Goal: Task Accomplishment & Management: Manage account settings

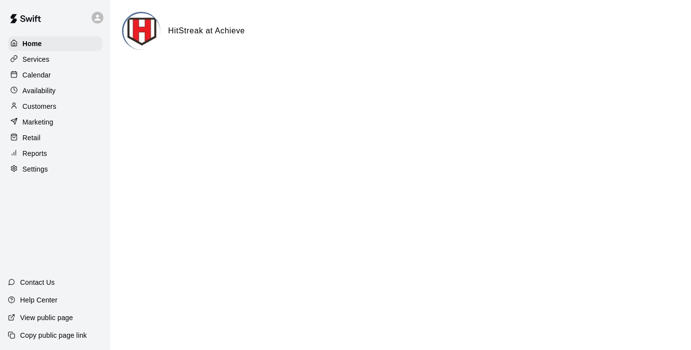
click at [33, 51] on div "Home Services Calendar Availability Customers Marketing Retail Reports Settings" at bounding box center [55, 106] width 110 height 142
click at [33, 58] on p "Services" at bounding box center [36, 59] width 27 height 10
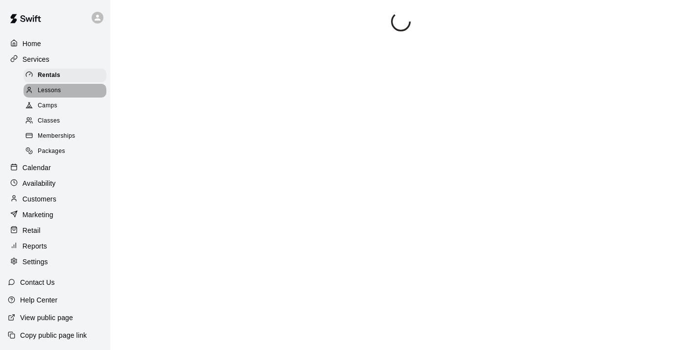
click at [45, 88] on span "Lessons" at bounding box center [50, 91] width 24 height 10
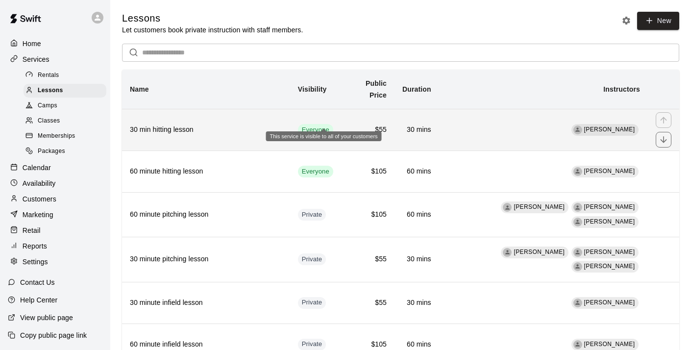
click at [332, 126] on span "Everyone" at bounding box center [315, 130] width 35 height 9
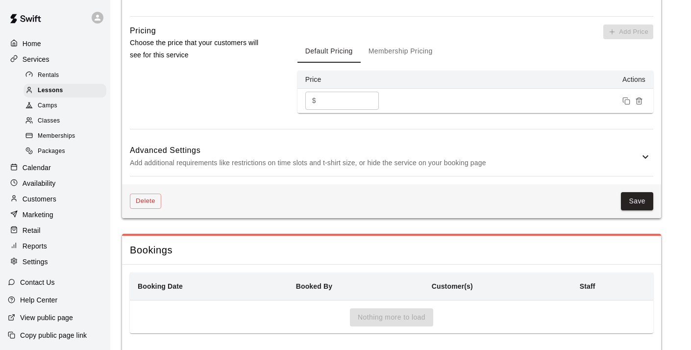
scroll to position [709, 0]
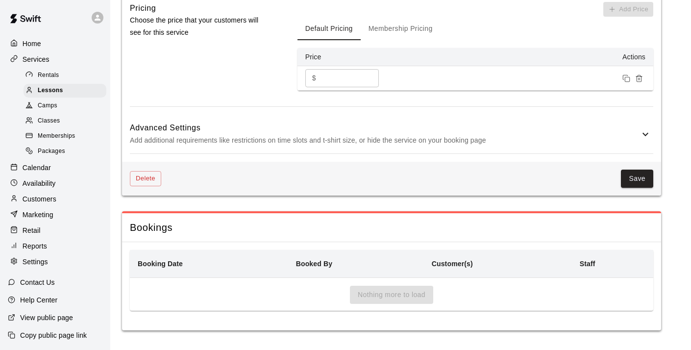
click at [648, 134] on icon at bounding box center [646, 134] width 12 height 12
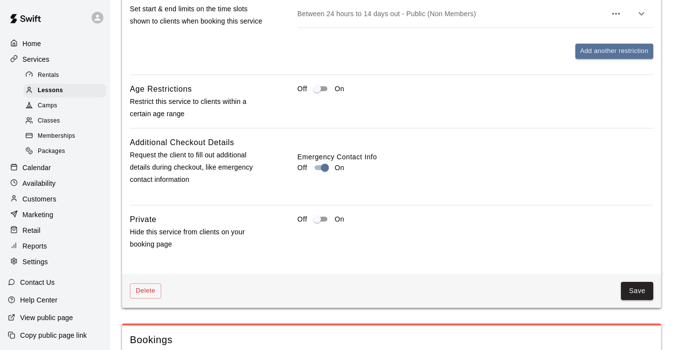
scroll to position [1013, 0]
click at [634, 287] on button "Save" at bounding box center [637, 290] width 32 height 18
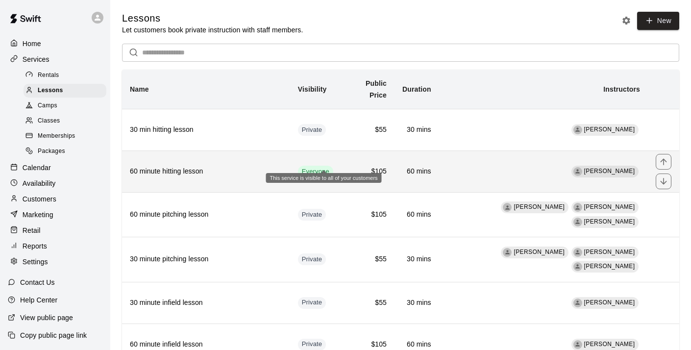
click at [332, 167] on span "Everyone" at bounding box center [315, 171] width 35 height 9
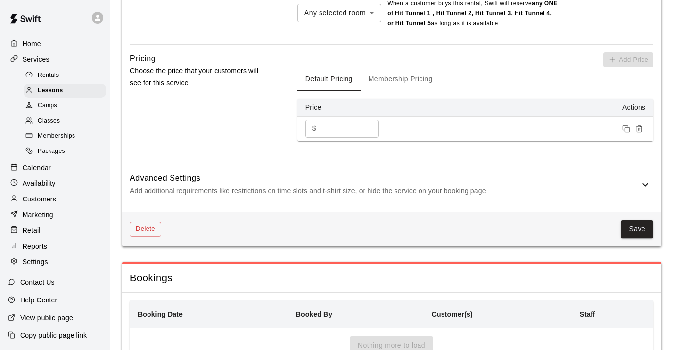
scroll to position [709, 0]
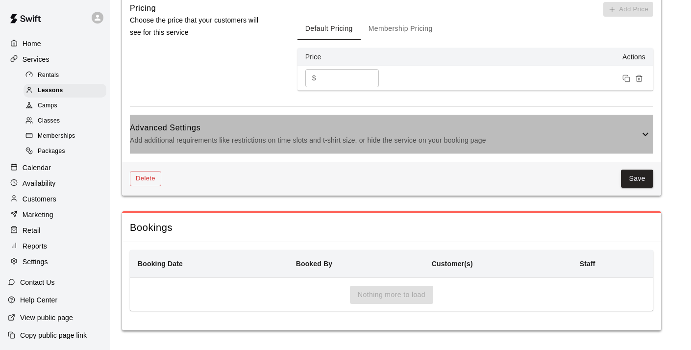
click at [648, 135] on icon at bounding box center [646, 134] width 12 height 12
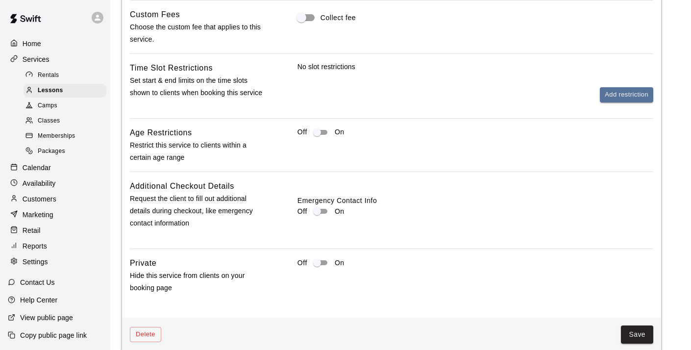
scroll to position [956, 0]
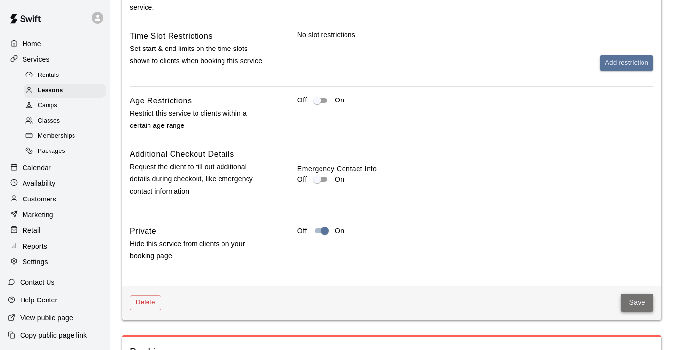
click at [634, 307] on button "Save" at bounding box center [637, 303] width 32 height 18
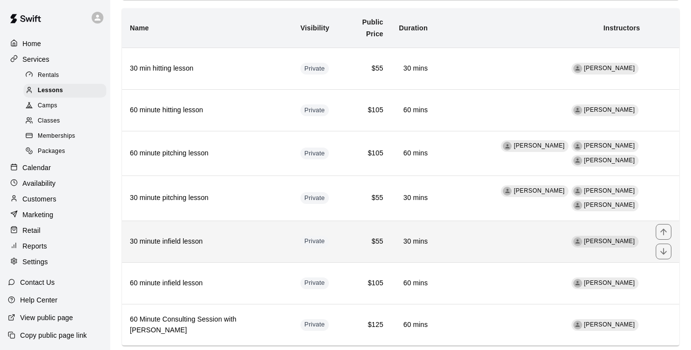
scroll to position [67, 0]
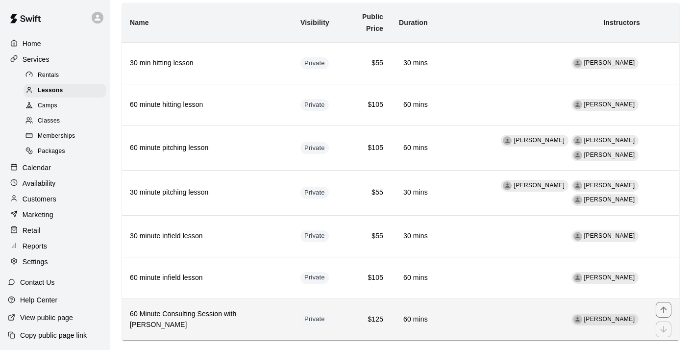
click at [619, 316] on span "[PERSON_NAME]" at bounding box center [609, 319] width 51 height 7
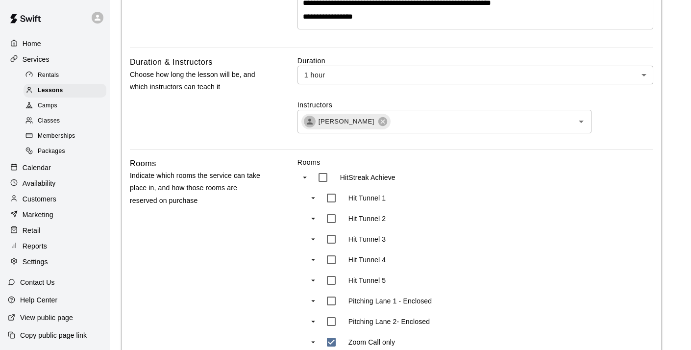
scroll to position [379, 0]
click at [378, 125] on icon at bounding box center [382, 120] width 9 height 9
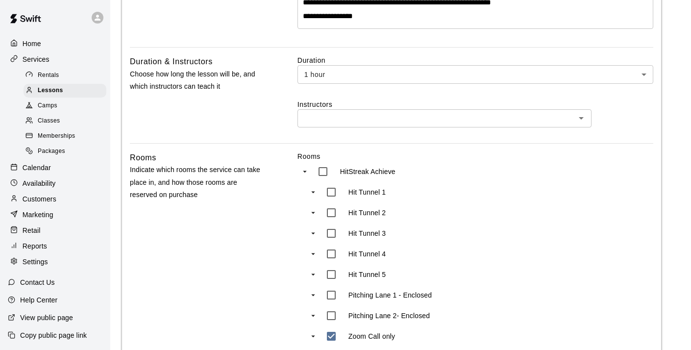
click at [578, 125] on div at bounding box center [581, 118] width 13 height 14
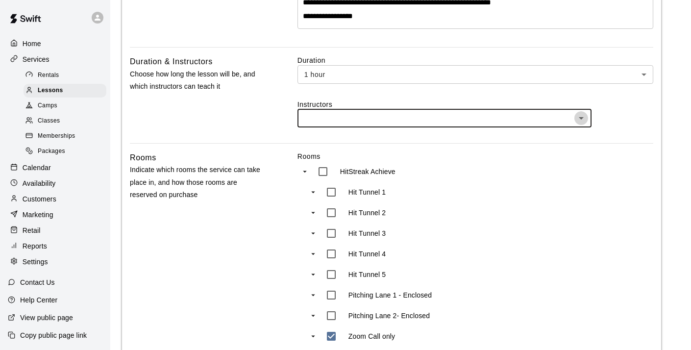
click at [579, 124] on icon "Open" at bounding box center [582, 118] width 12 height 12
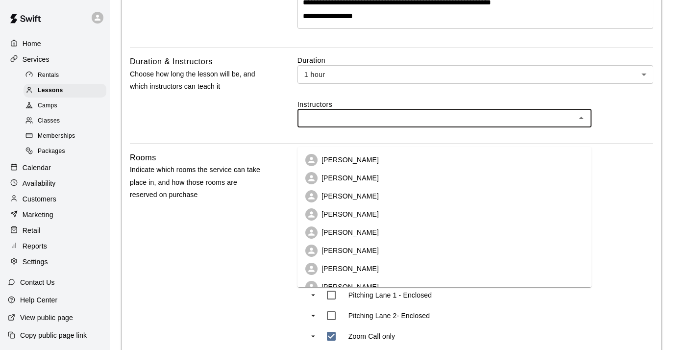
click at [315, 176] on icon at bounding box center [311, 178] width 9 height 9
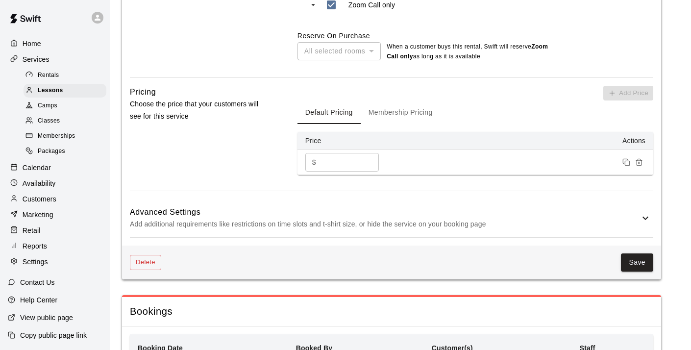
scroll to position [819, 0]
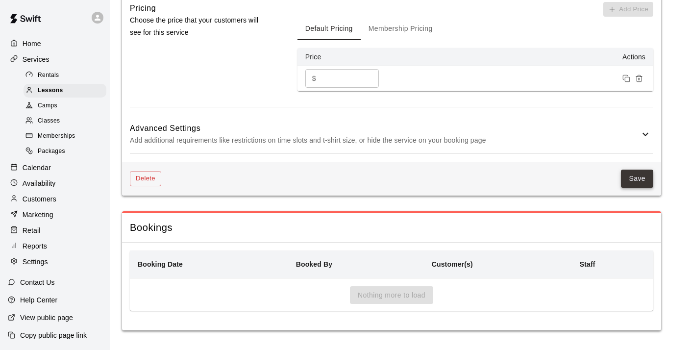
click at [631, 176] on button "Save" at bounding box center [637, 179] width 32 height 18
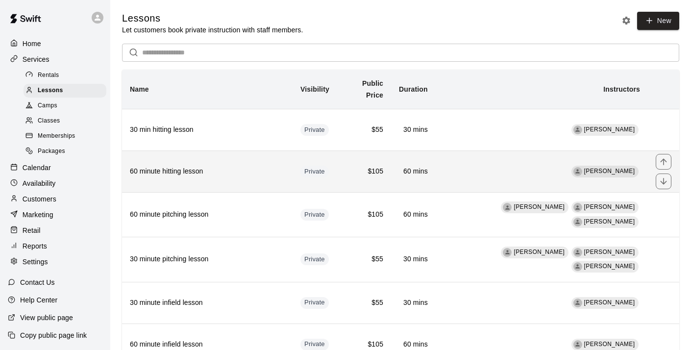
scroll to position [67, 0]
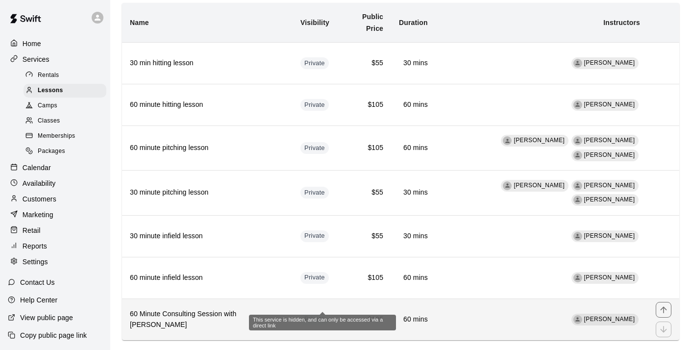
click at [316, 315] on span "Private" at bounding box center [315, 319] width 28 height 9
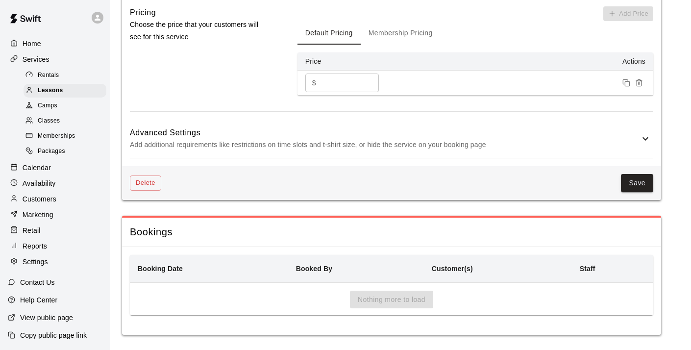
scroll to position [796, 0]
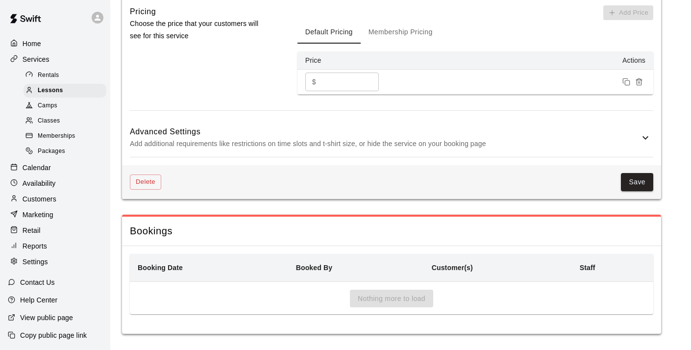
click at [644, 144] on icon at bounding box center [646, 138] width 12 height 12
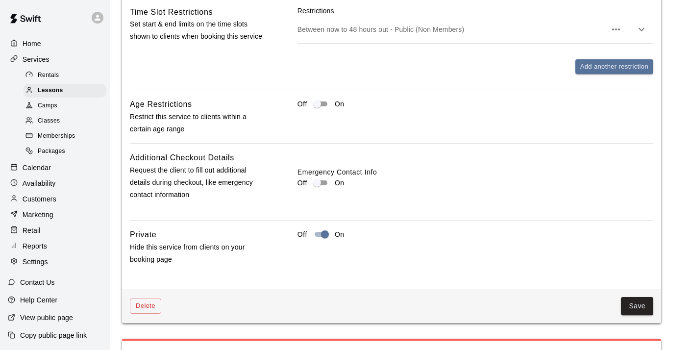
scroll to position [1091, 0]
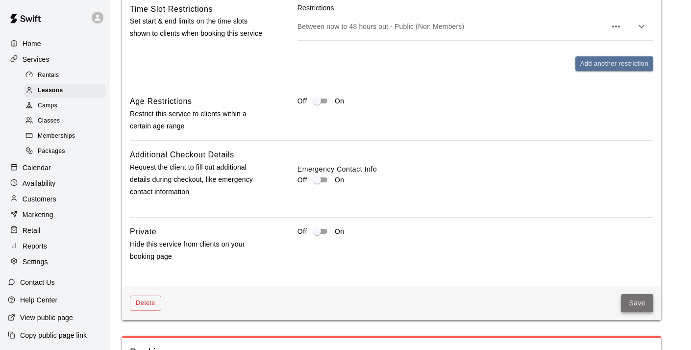
click at [632, 312] on button "Save" at bounding box center [637, 303] width 32 height 18
